Goal: Transaction & Acquisition: Purchase product/service

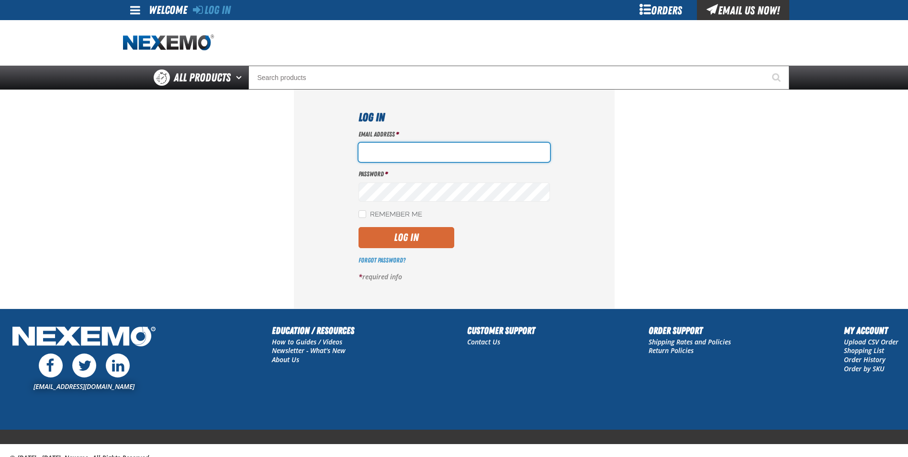
type input "[EMAIL_ADDRESS][DOMAIN_NAME]"
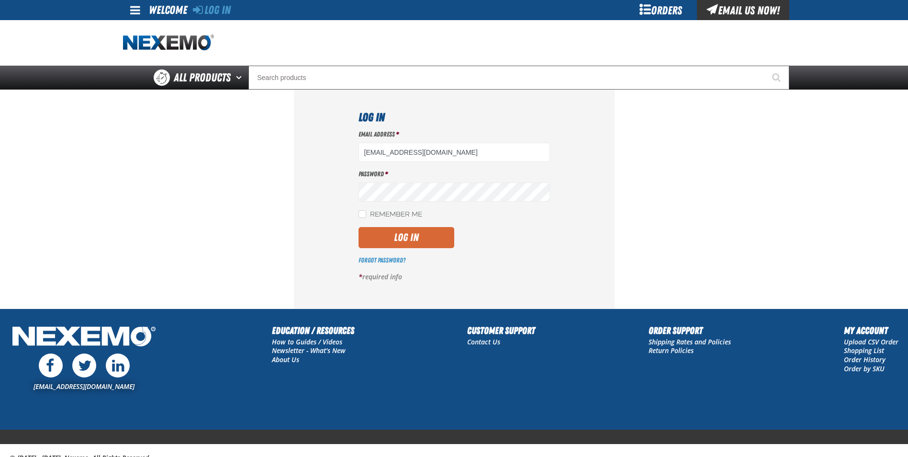
click at [425, 246] on button "Log In" at bounding box center [407, 237] width 96 height 21
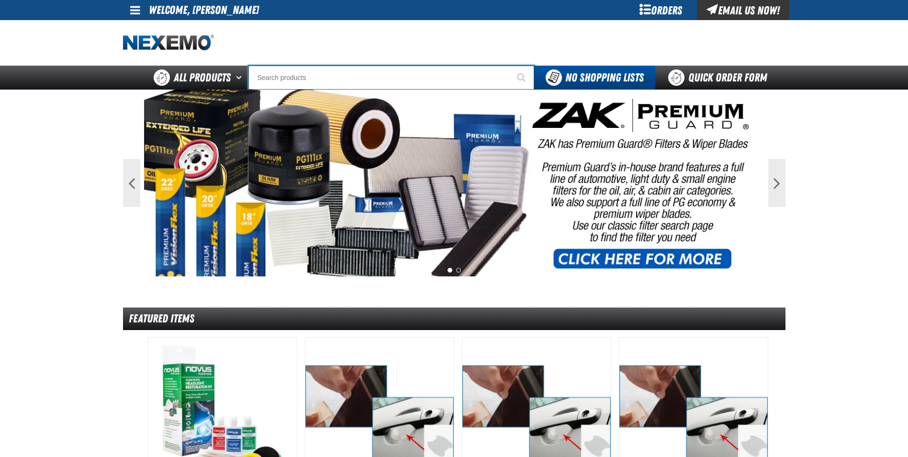
click at [278, 87] on input "Search" at bounding box center [392, 78] width 286 height 24
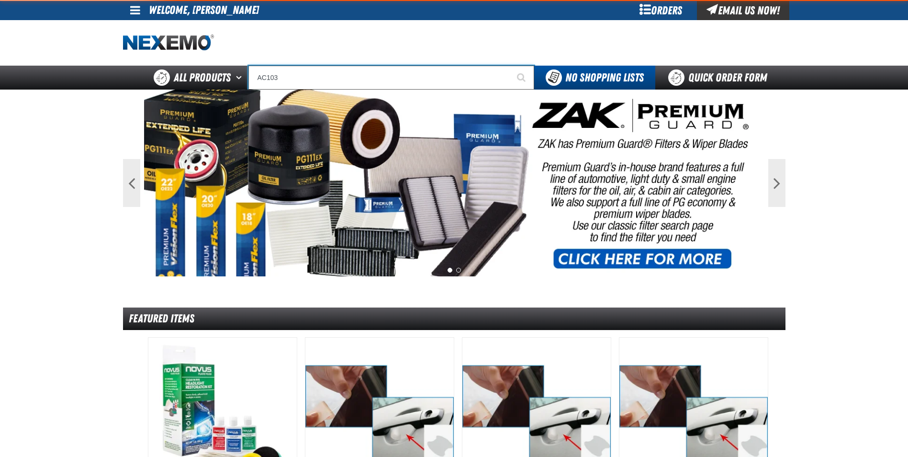
type input "AC103"
click at [510, 66] on button "Start Searching" at bounding box center [522, 78] width 24 height 24
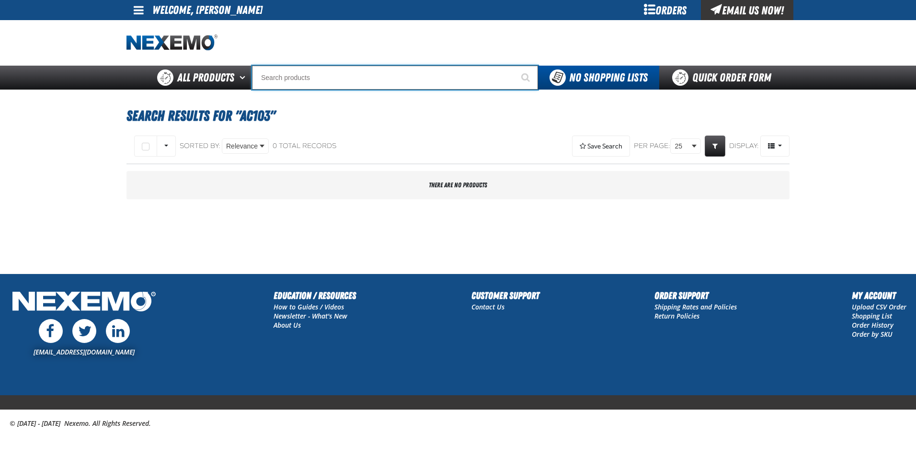
click at [340, 80] on input "Search" at bounding box center [395, 78] width 286 height 24
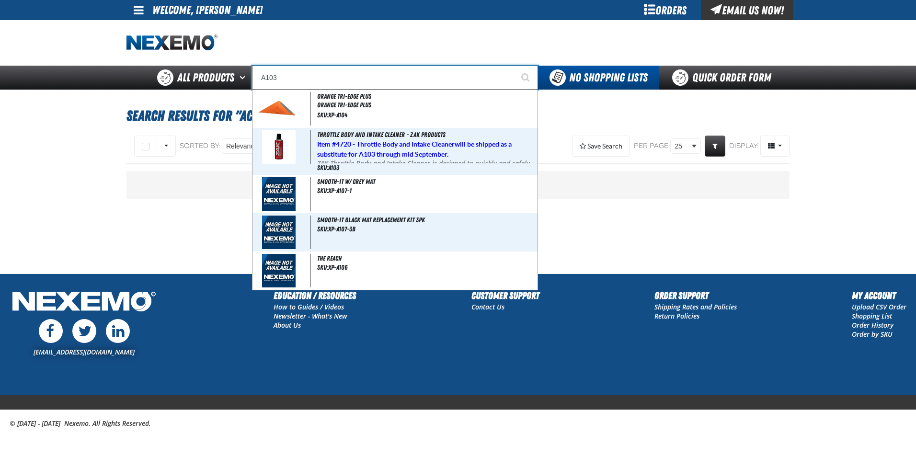
type input "A103"
click at [514, 66] on button "Start Searching" at bounding box center [526, 78] width 24 height 24
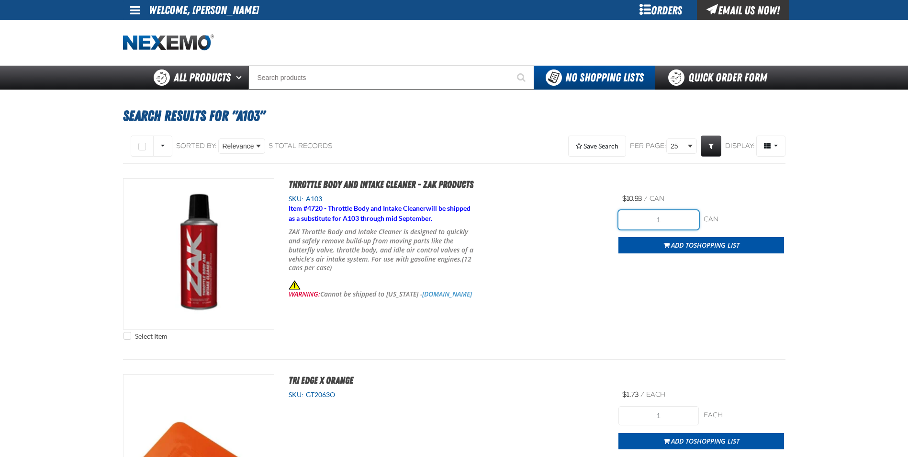
drag, startPoint x: 668, startPoint y: 223, endPoint x: 644, endPoint y: 223, distance: 23.5
click at [644, 223] on input "1" at bounding box center [659, 219] width 80 height 19
type input "72"
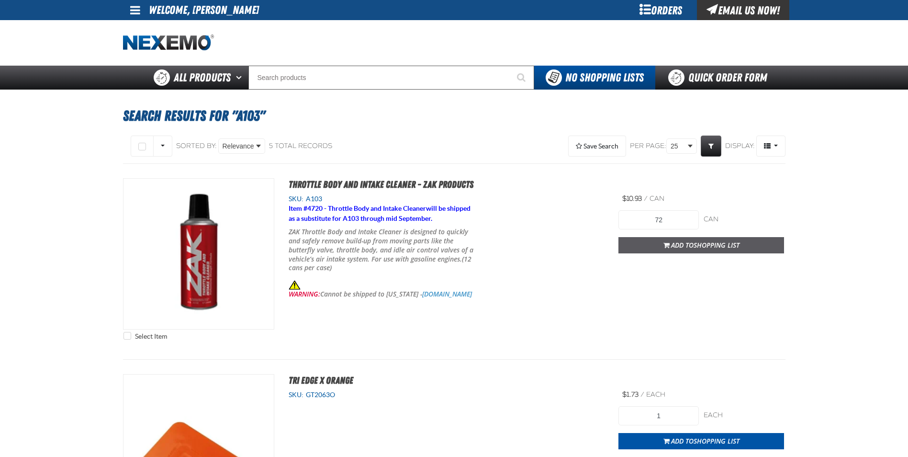
click at [664, 240] on button "Add to Shopping List" at bounding box center [702, 245] width 166 height 16
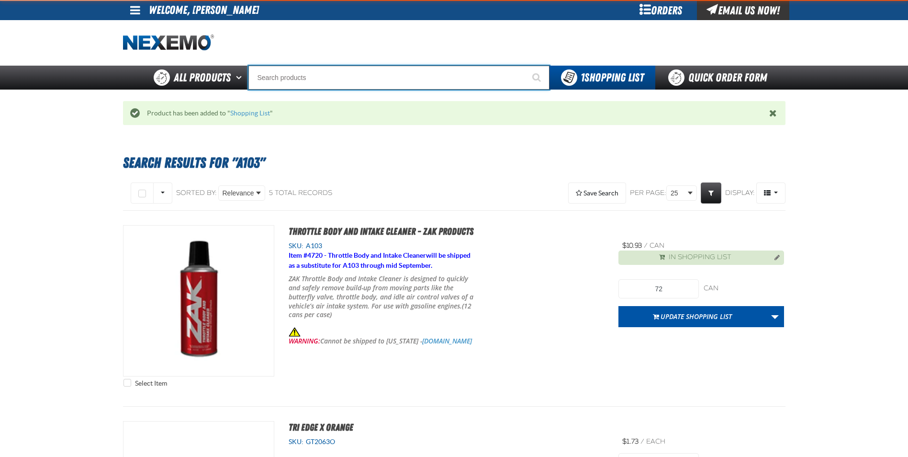
click at [310, 82] on input "Search" at bounding box center [399, 78] width 301 height 24
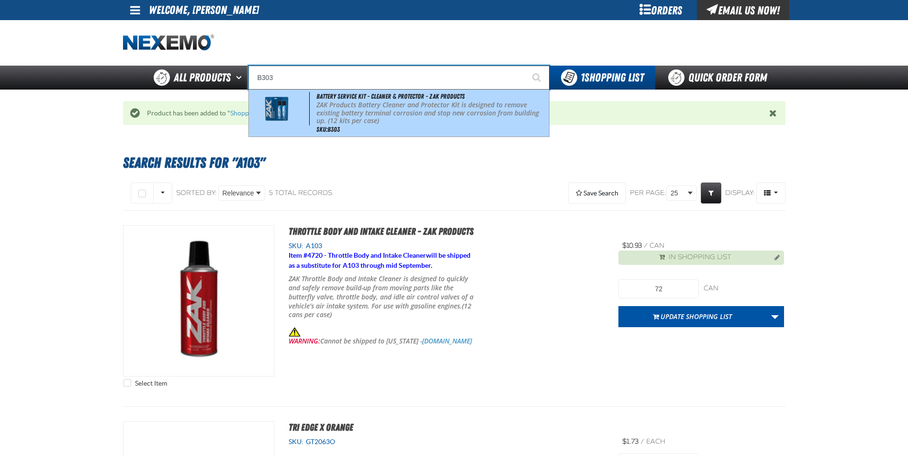
click at [371, 120] on p "ZAK Products Battery Cleaner and Protector Kit is designed to remove existing b…" at bounding box center [432, 113] width 230 height 24
type input "Battery Service Kit - Cleaner & Protector - ZAK Products"
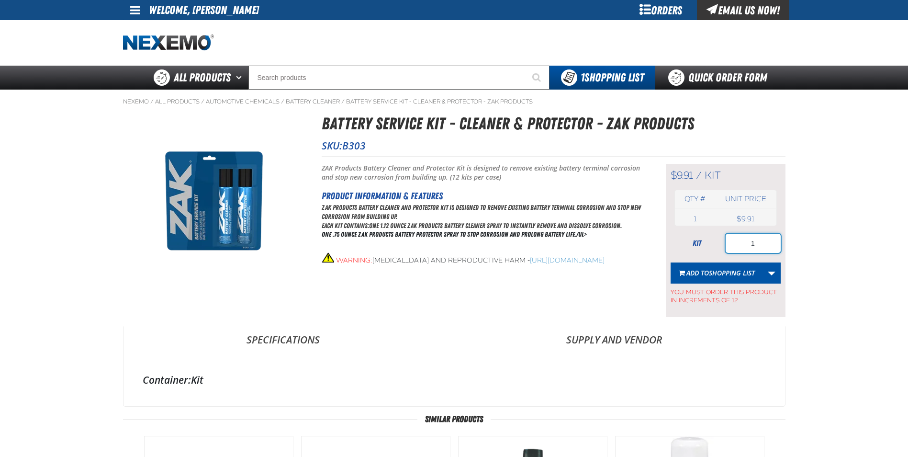
click at [760, 245] on input "1" at bounding box center [753, 243] width 55 height 19
type input "24"
click at [731, 269] on span "Shopping List" at bounding box center [732, 272] width 46 height 9
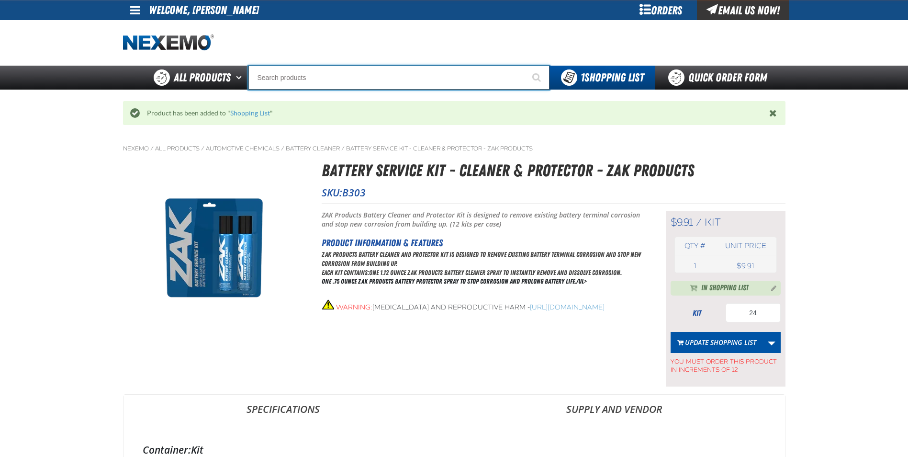
click at [323, 76] on input "Search" at bounding box center [399, 78] width 301 height 24
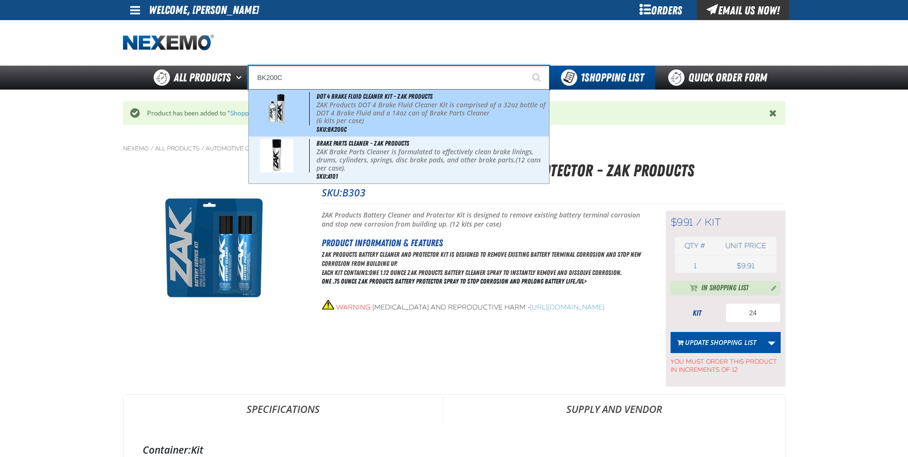
click at [378, 119] on p "(6 kits per case)" at bounding box center [432, 121] width 230 height 8
type input "DOT 4 Brake Fluid Cleaner Kit - ZAK Products"
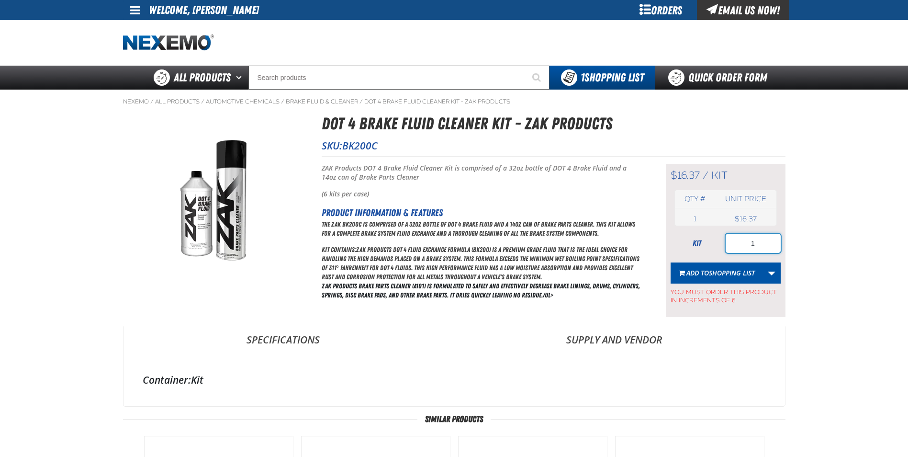
click at [769, 247] on input "1" at bounding box center [753, 243] width 55 height 19
type input "24"
click at [743, 274] on span "Shopping List" at bounding box center [732, 272] width 46 height 9
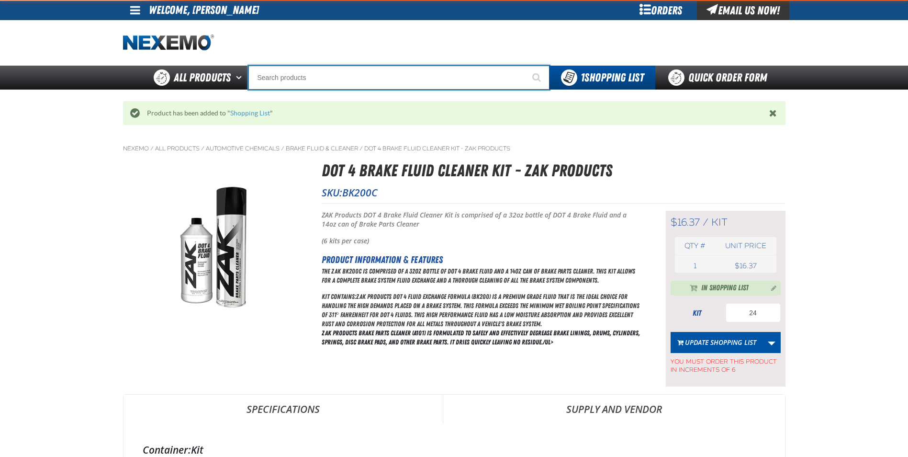
click at [300, 80] on input "Search" at bounding box center [399, 78] width 301 height 24
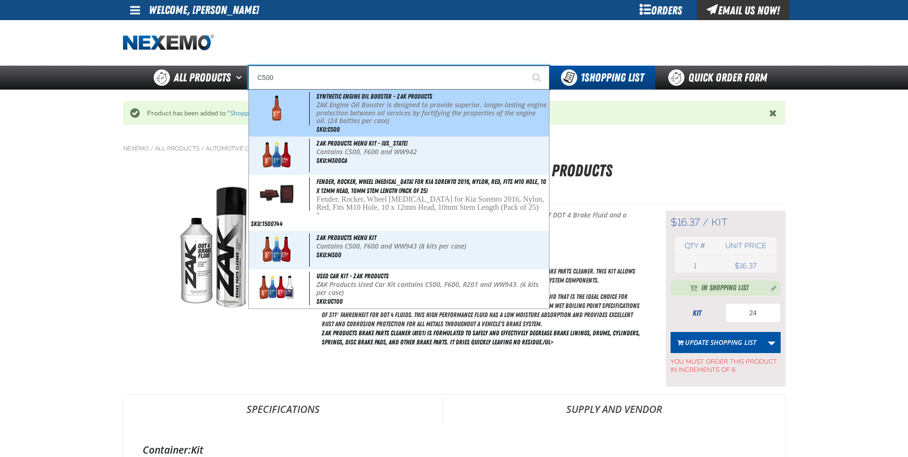
click at [377, 110] on p "ZAK Engine Oil Booster is designed to provide superior, longer-lasting engine p…" at bounding box center [432, 113] width 230 height 24
type input "Synthetic Engine Oil Booster - ZAK Products"
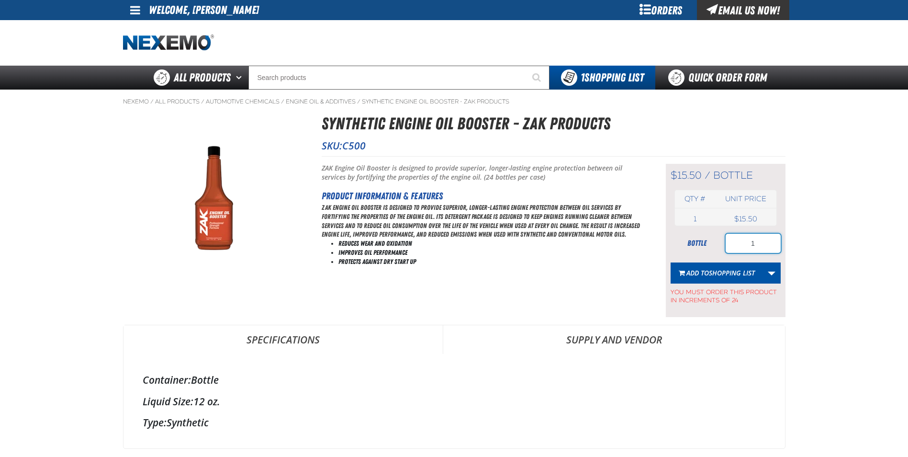
drag, startPoint x: 757, startPoint y: 241, endPoint x: 746, endPoint y: 245, distance: 11.8
click at [746, 245] on input "1" at bounding box center [753, 243] width 55 height 19
type input "240"
click at [747, 276] on span "Shopping List" at bounding box center [732, 272] width 46 height 9
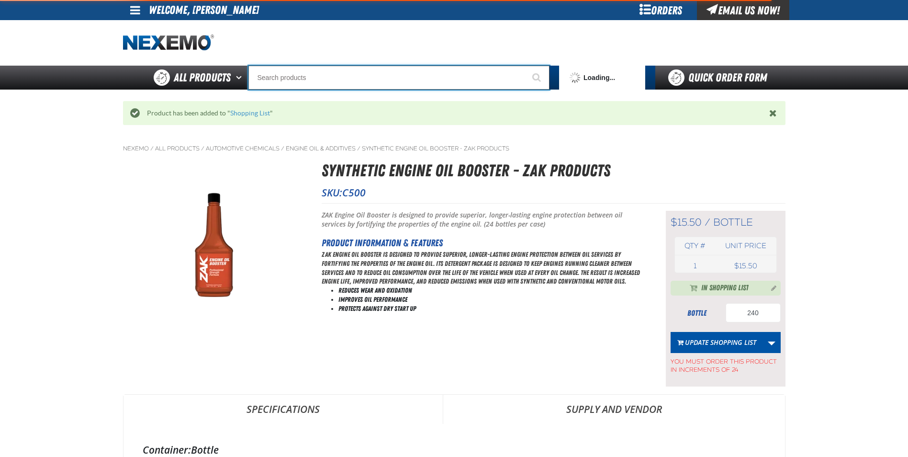
click at [294, 69] on input "Search" at bounding box center [399, 78] width 301 height 24
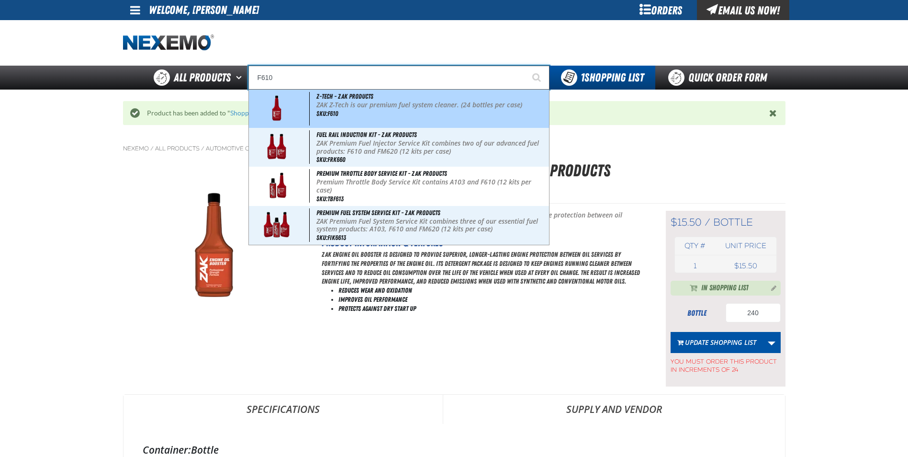
click at [367, 103] on p "ZAK Z-Tech is our premium fuel system cleaner. (24 bottles per case)" at bounding box center [432, 105] width 230 height 8
type input "Z-Tech - ZAK Products"
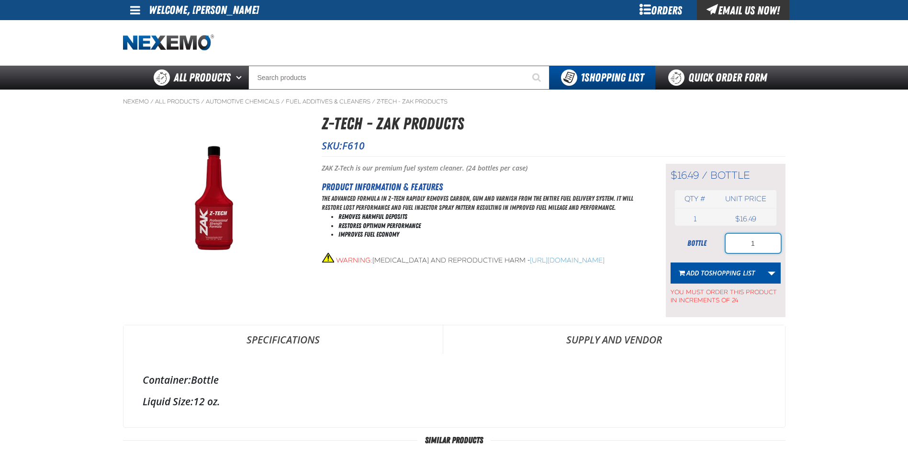
drag, startPoint x: 757, startPoint y: 244, endPoint x: 741, endPoint y: 247, distance: 16.1
click at [741, 247] on input "1" at bounding box center [753, 243] width 55 height 19
type input "168"
click at [723, 271] on span "Shopping List" at bounding box center [732, 272] width 46 height 9
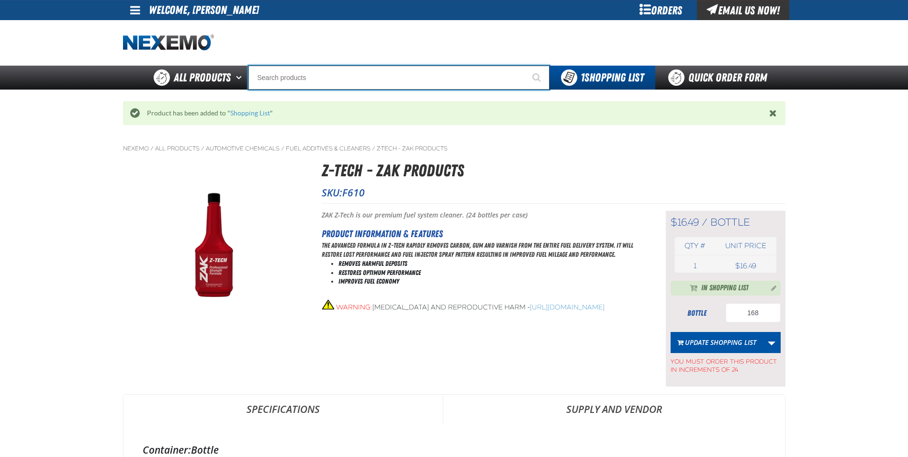
click at [283, 75] on input "Search" at bounding box center [399, 78] width 301 height 24
type input "R"
type input "ROADSIDE R"
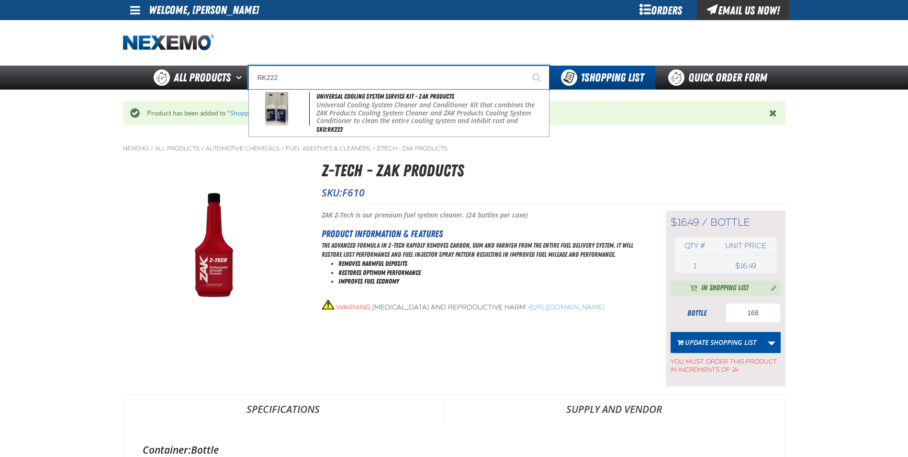
type input "RK222"
click at [526, 66] on button "Start Searching" at bounding box center [538, 78] width 24 height 24
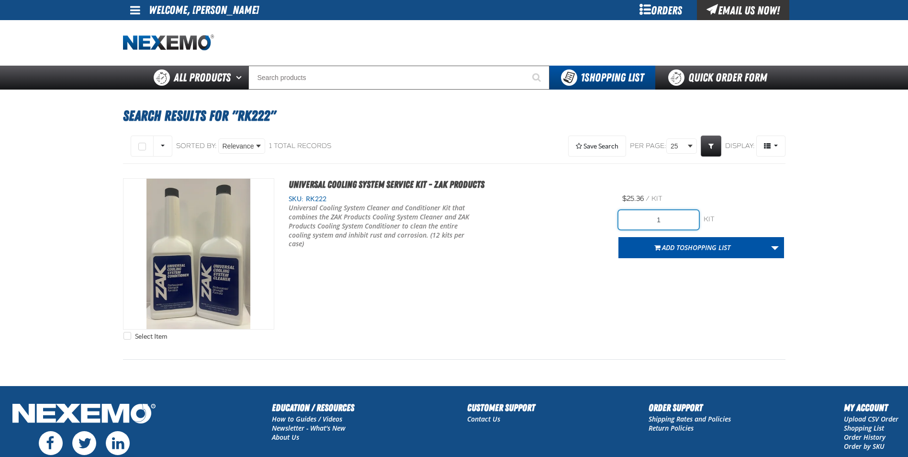
drag, startPoint x: 678, startPoint y: 220, endPoint x: 627, endPoint y: 222, distance: 51.3
click at [629, 222] on input "1" at bounding box center [659, 219] width 80 height 19
type input "24"
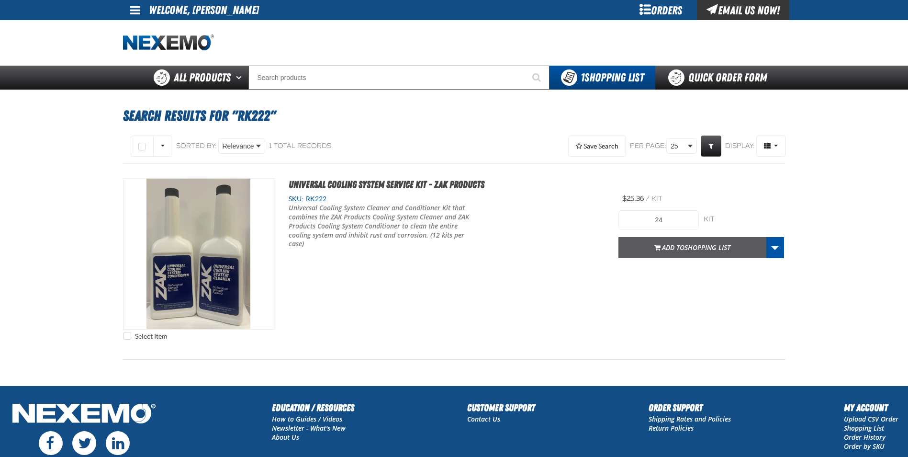
click at [726, 253] on button "Add to Shopping List" at bounding box center [693, 247] width 148 height 21
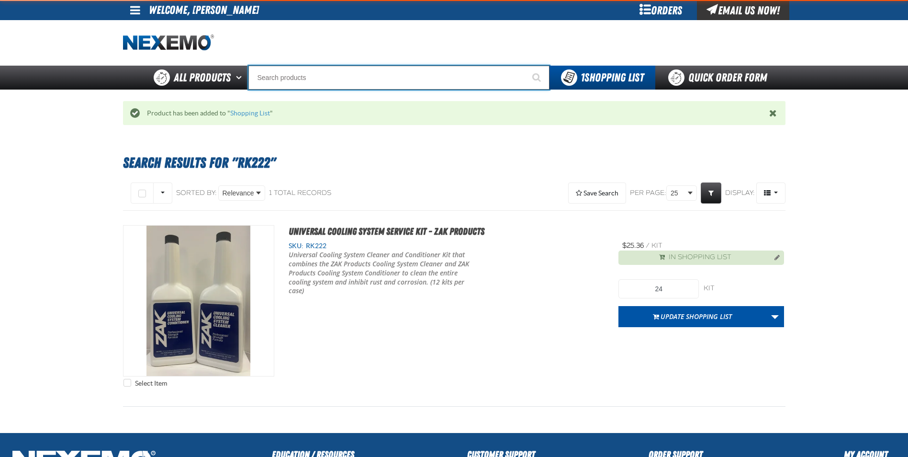
click at [294, 80] on input "Search" at bounding box center [399, 78] width 301 height 24
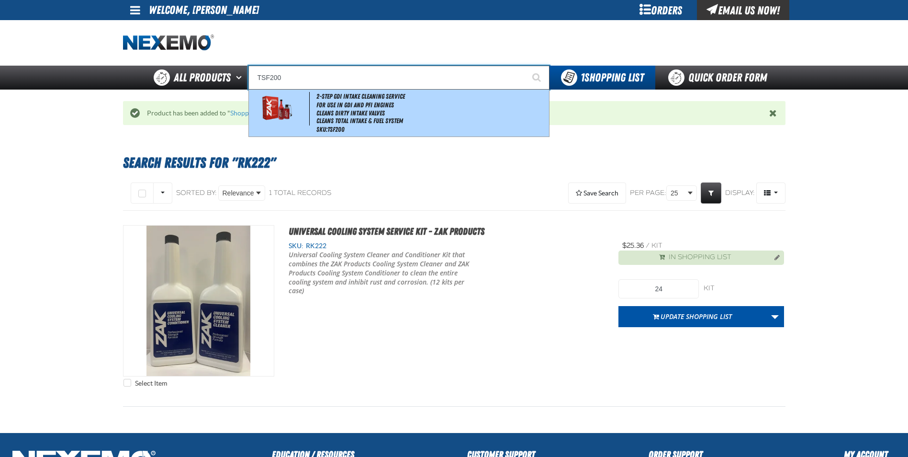
click at [361, 92] on span "2-Step GDI Intake Cleaning Service" at bounding box center [361, 96] width 89 height 8
type input "2-Step GDI Intake Cleaning Service"
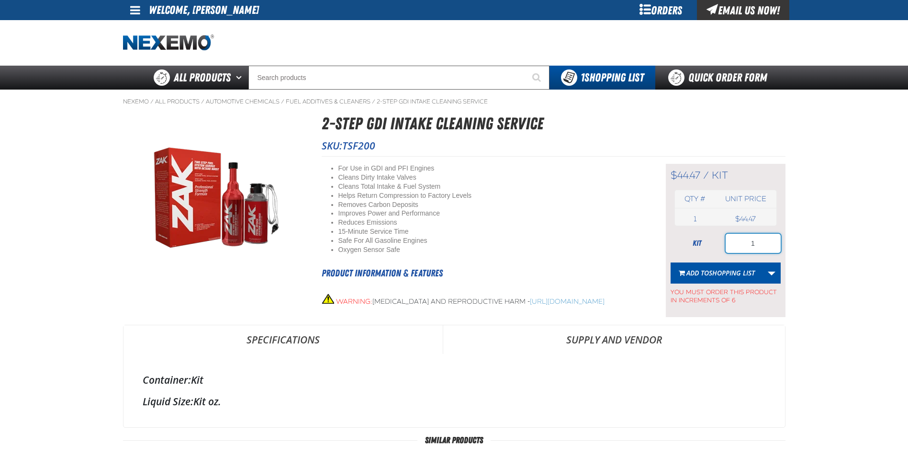
click at [768, 243] on input "1" at bounding box center [753, 243] width 55 height 19
type input "18"
click at [728, 271] on span "Shopping List" at bounding box center [732, 272] width 46 height 9
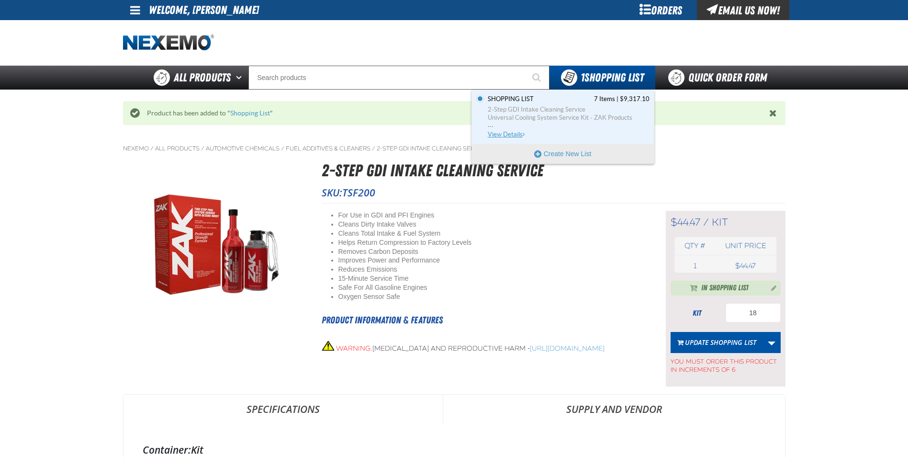
click at [519, 132] on span "View Details" at bounding box center [507, 134] width 39 height 7
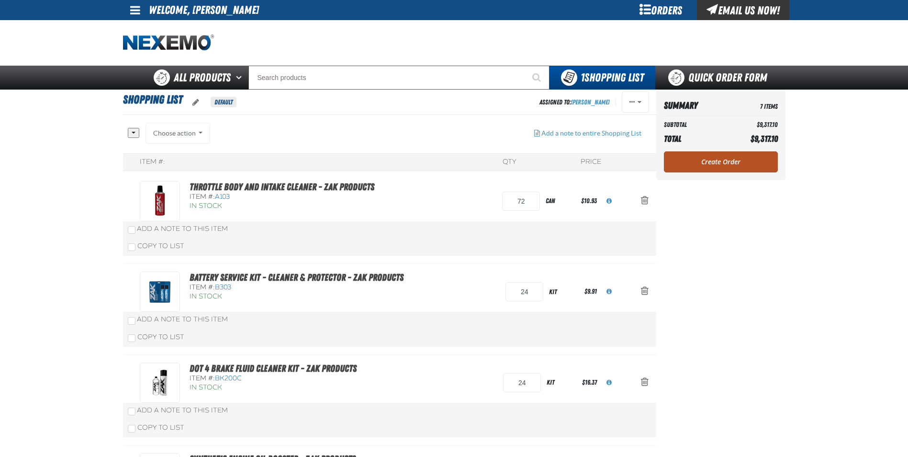
click at [719, 158] on link "Create Order" at bounding box center [721, 161] width 114 height 21
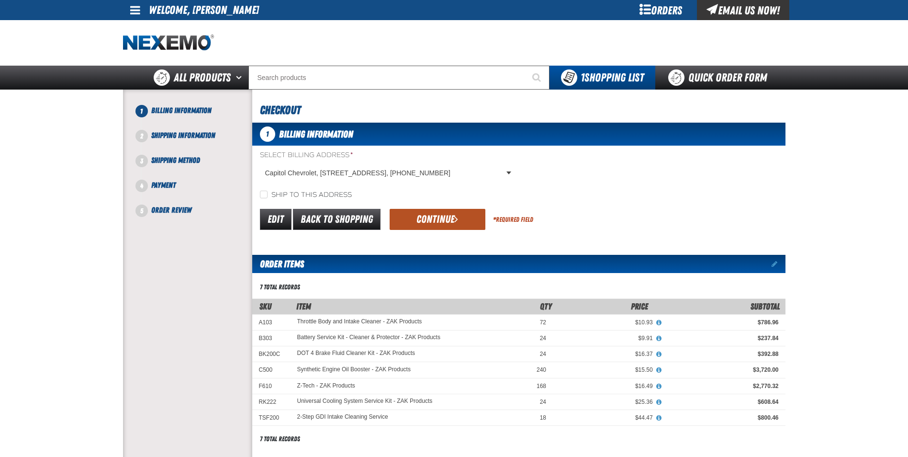
click at [459, 217] on button "Continue" at bounding box center [438, 219] width 96 height 21
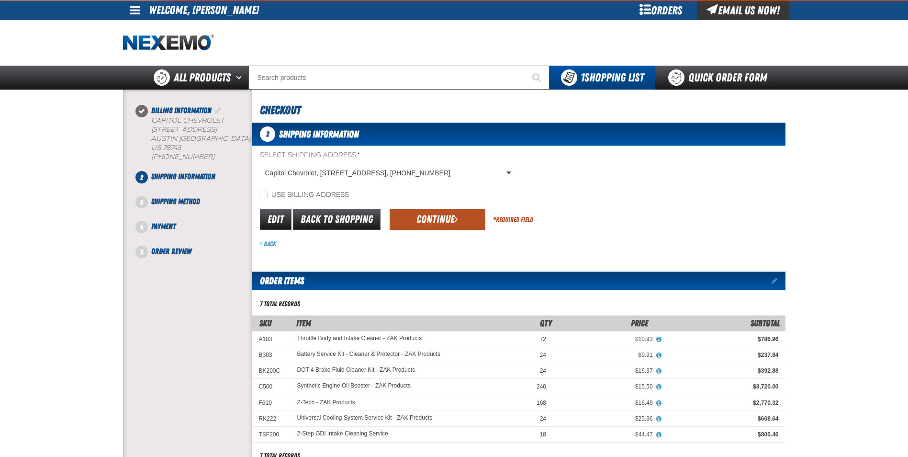
click at [450, 217] on button "Continue" at bounding box center [438, 219] width 96 height 21
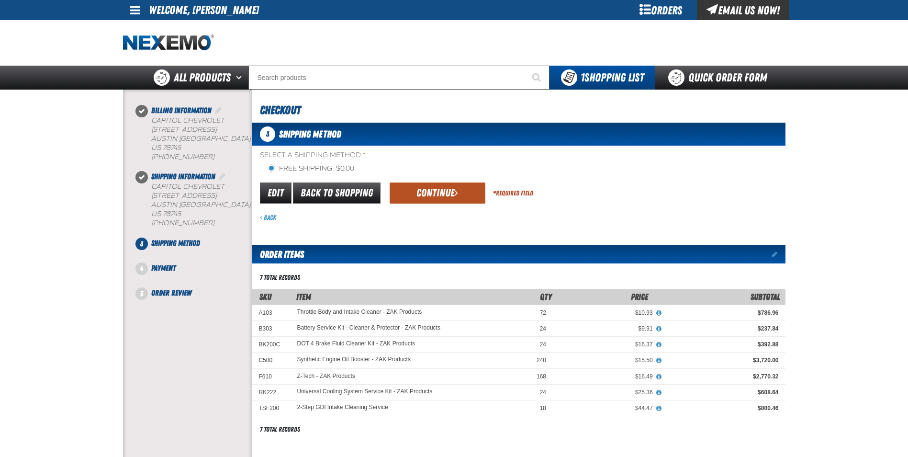
click at [436, 196] on button "Continue" at bounding box center [438, 192] width 96 height 21
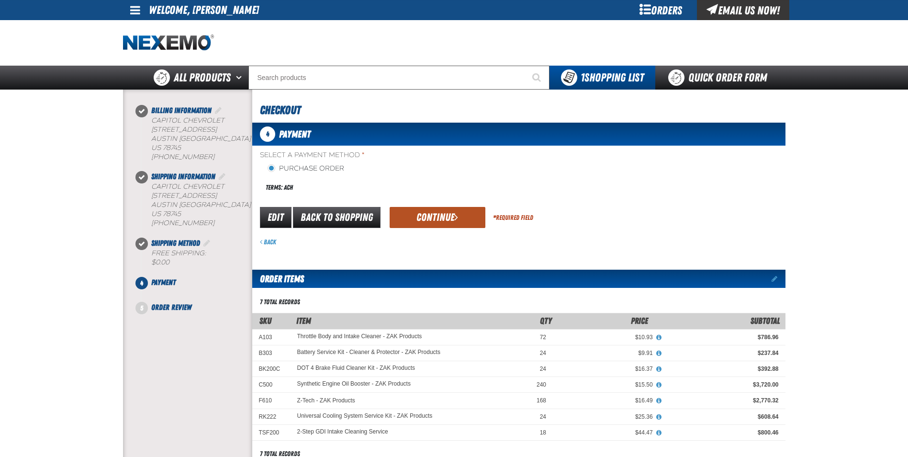
click at [430, 215] on button "Continue" at bounding box center [438, 217] width 96 height 21
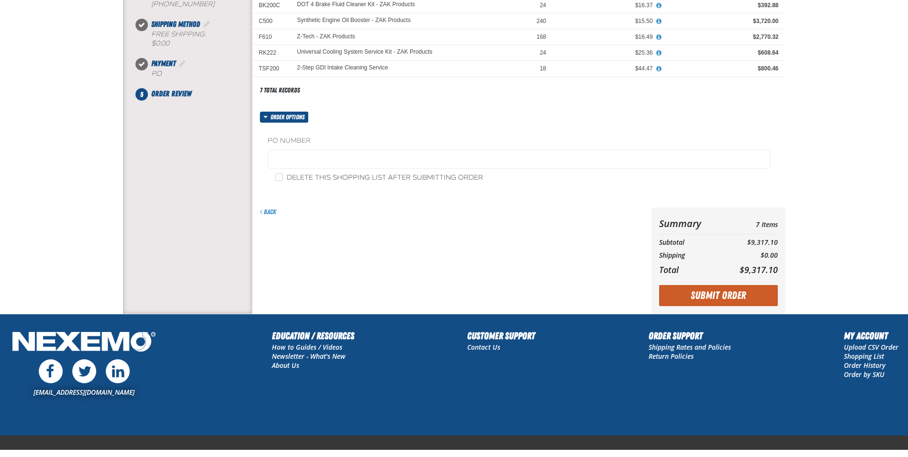
scroll to position [235, 0]
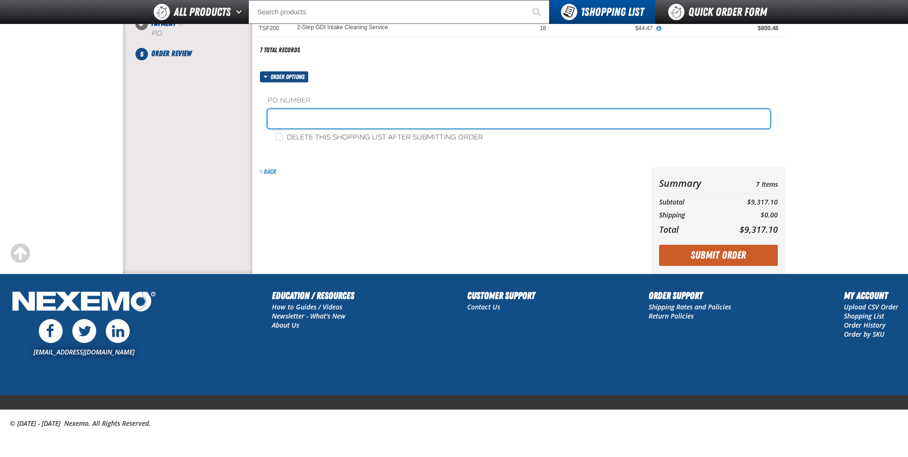
drag, startPoint x: 296, startPoint y: 122, endPoint x: 302, endPoint y: 124, distance: 6.1
click at [296, 122] on input "text" at bounding box center [519, 118] width 503 height 19
type input "GARY MILLER"
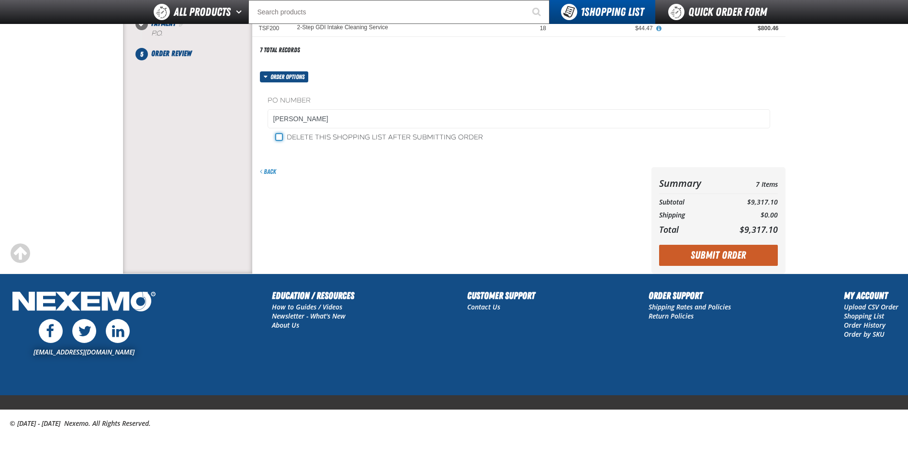
click at [279, 136] on input "Delete this shopping list after submitting order" at bounding box center [279, 137] width 8 height 8
checkbox input "true"
click at [722, 253] on button "Submit Order" at bounding box center [718, 255] width 119 height 21
